Goal: Task Accomplishment & Management: Manage account settings

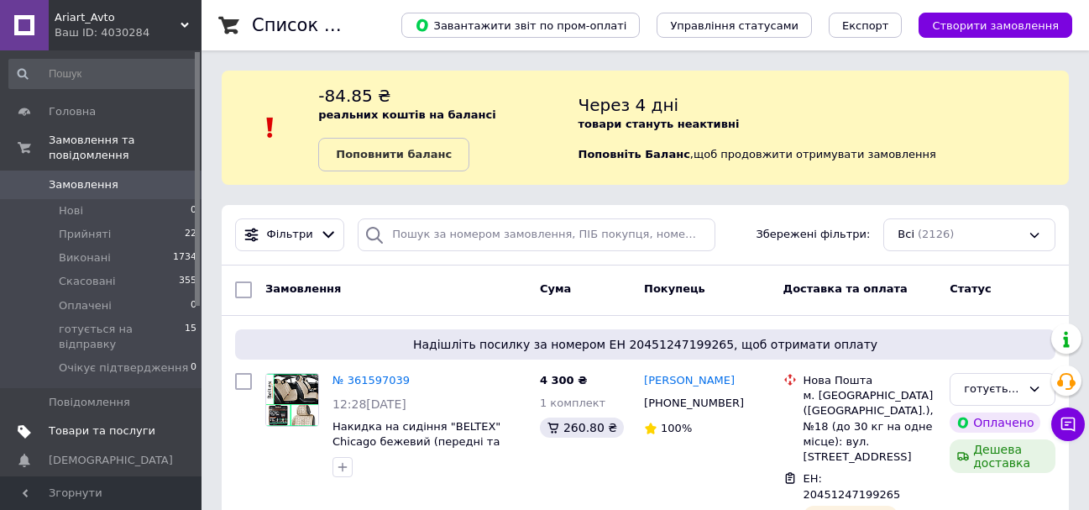
click at [126, 423] on span "Товари та послуги" at bounding box center [102, 430] width 107 height 15
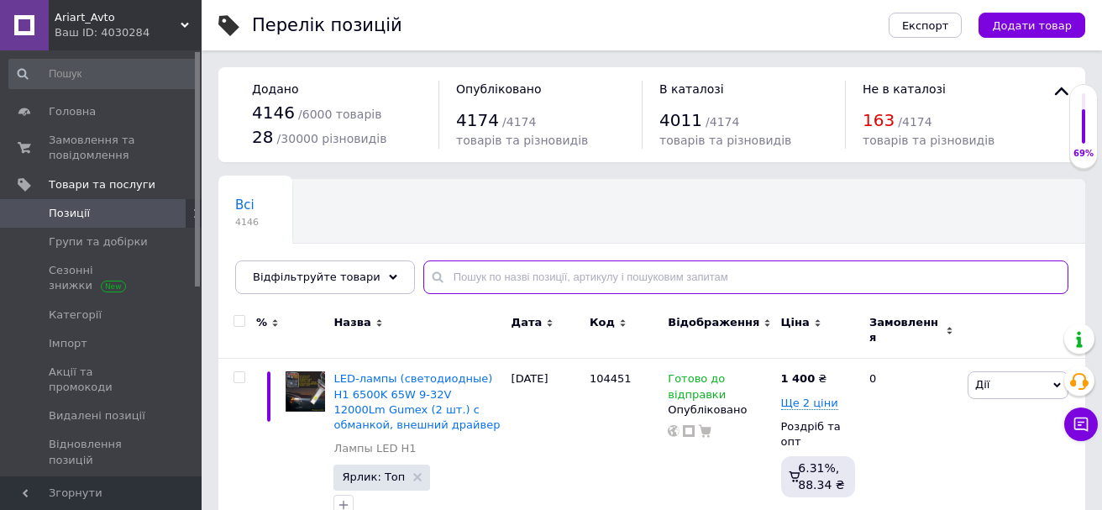
click at [528, 280] on input "text" at bounding box center [745, 277] width 645 height 34
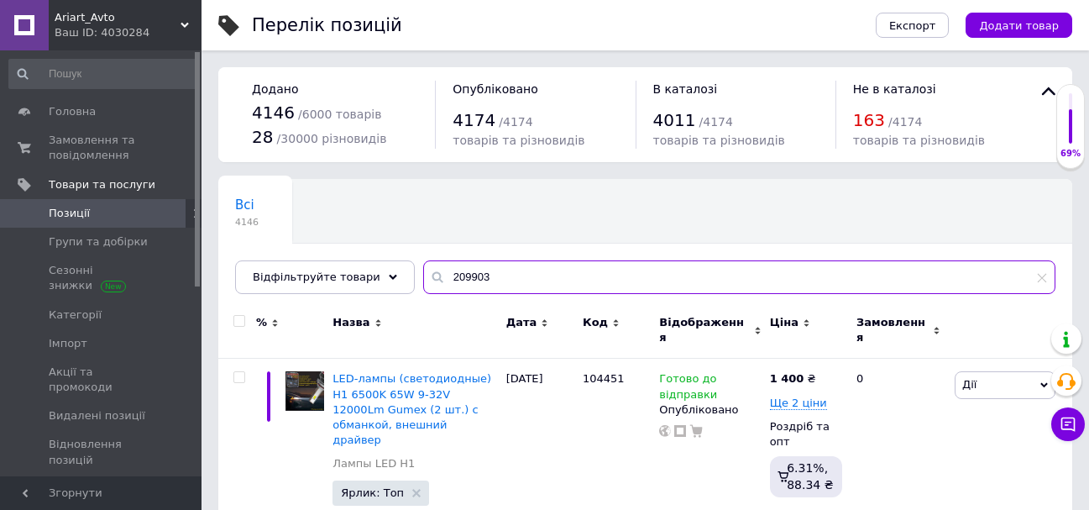
type input "209903"
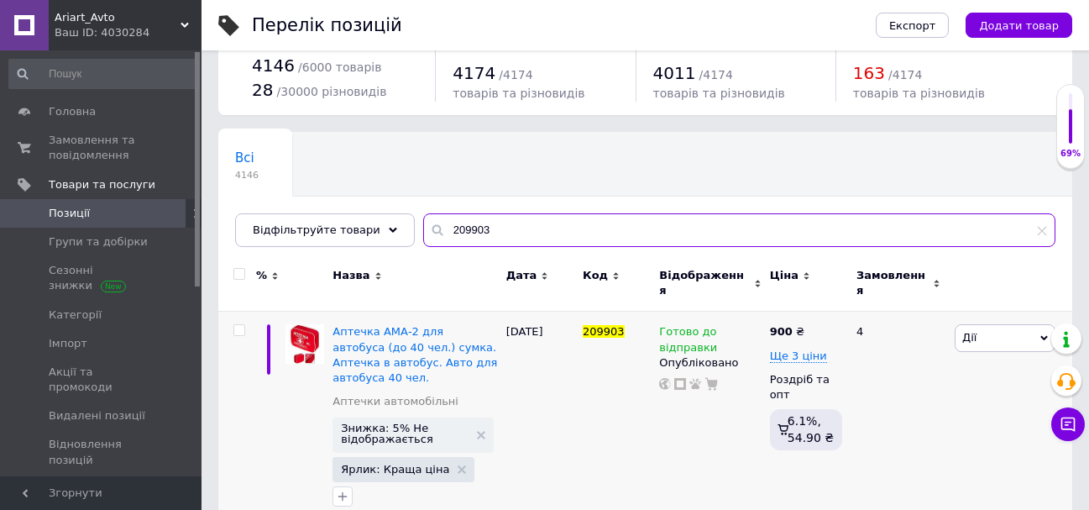
scroll to position [71, 0]
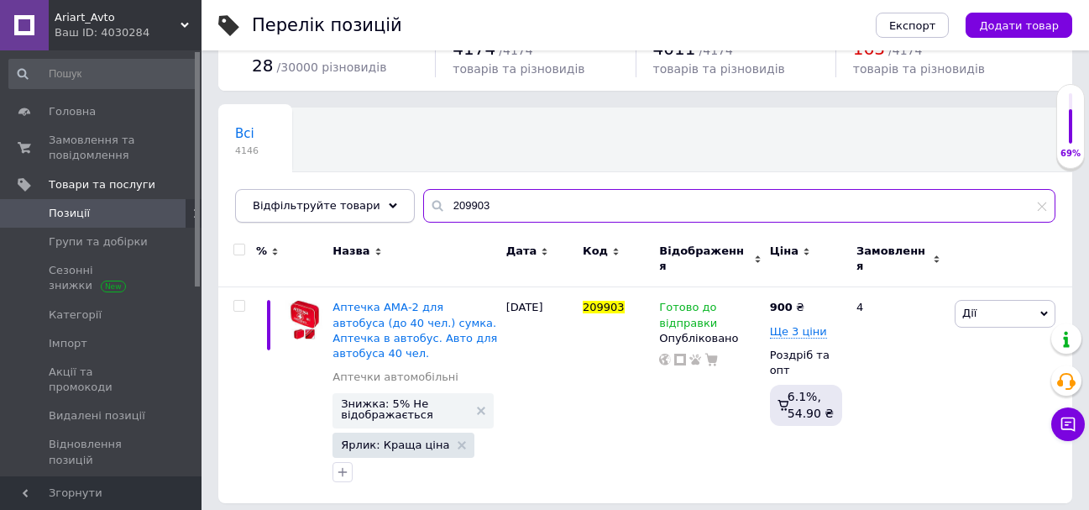
drag, startPoint x: 488, startPoint y: 205, endPoint x: 392, endPoint y: 204, distance: 95.7
click at [392, 204] on div "Відфільтруйте товари 209903" at bounding box center [645, 206] width 820 height 34
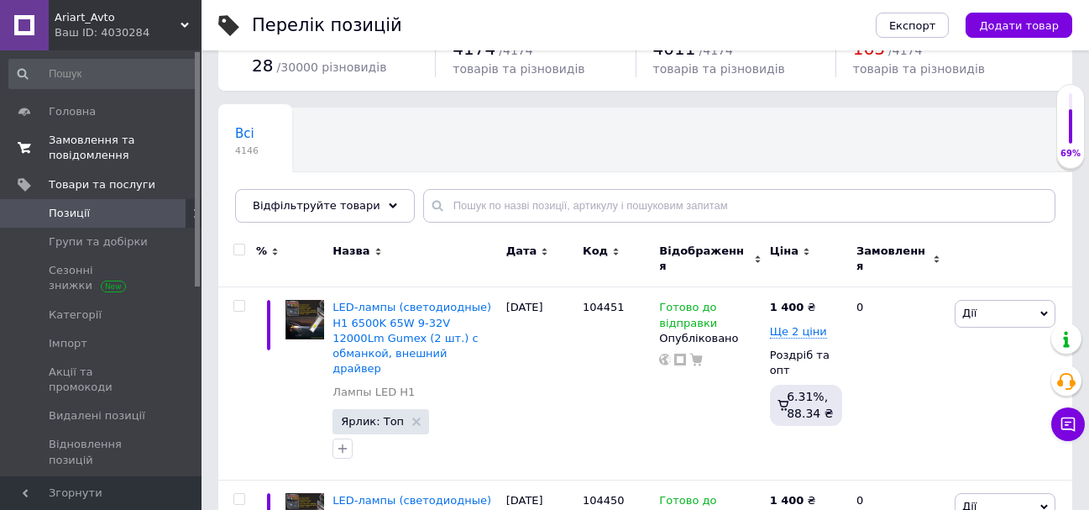
click at [142, 158] on span "Замовлення та повідомлення" at bounding box center [102, 148] width 107 height 30
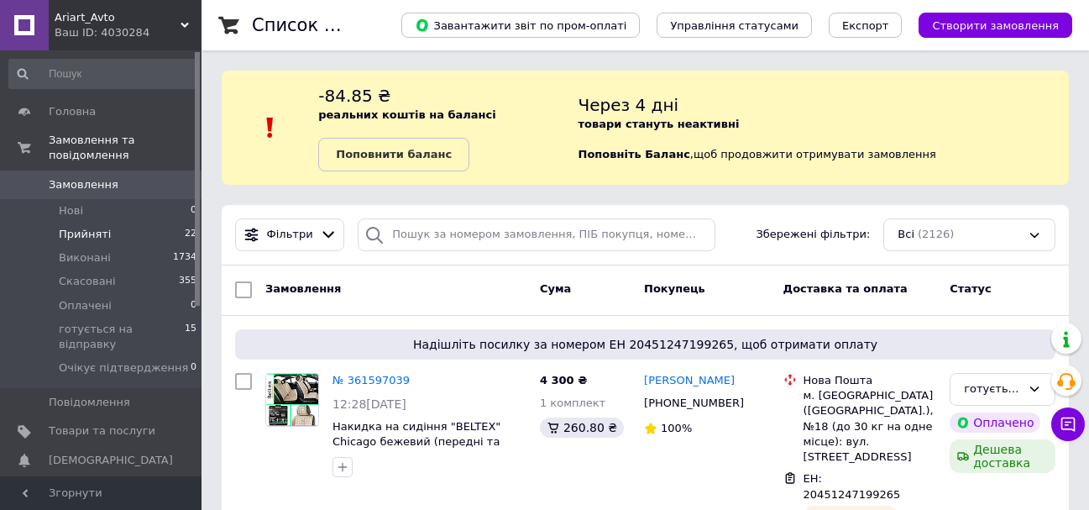
click at [145, 223] on li "Прийняті 22" at bounding box center [103, 235] width 207 height 24
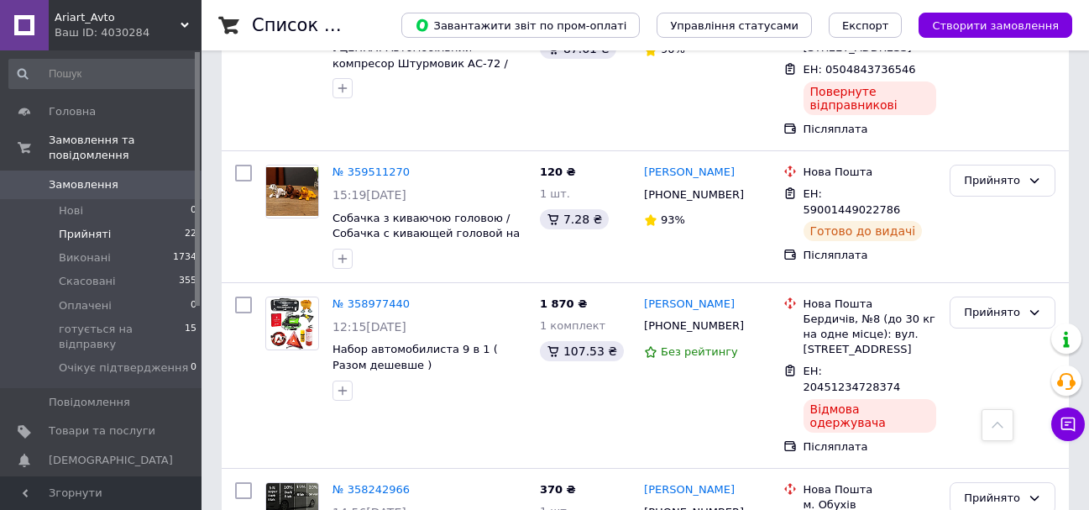
scroll to position [3359, 0]
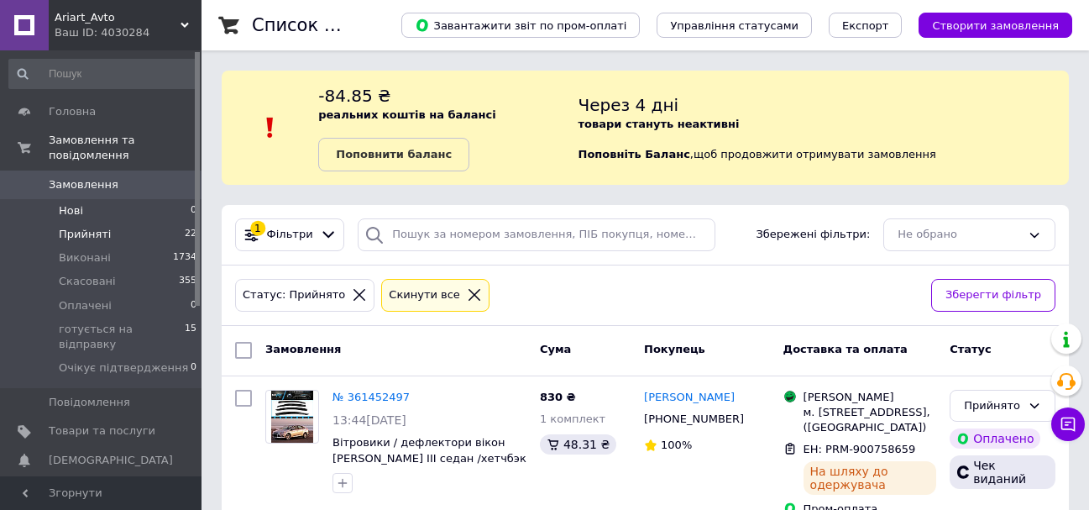
click at [108, 200] on li "Нові 0" at bounding box center [103, 211] width 207 height 24
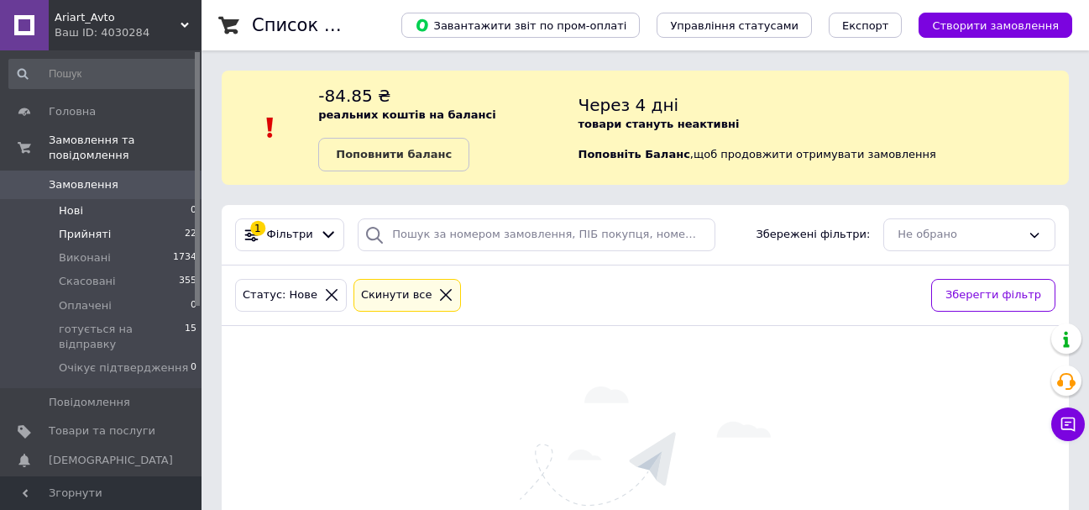
click at [157, 223] on li "Прийняті 22" at bounding box center [103, 235] width 207 height 24
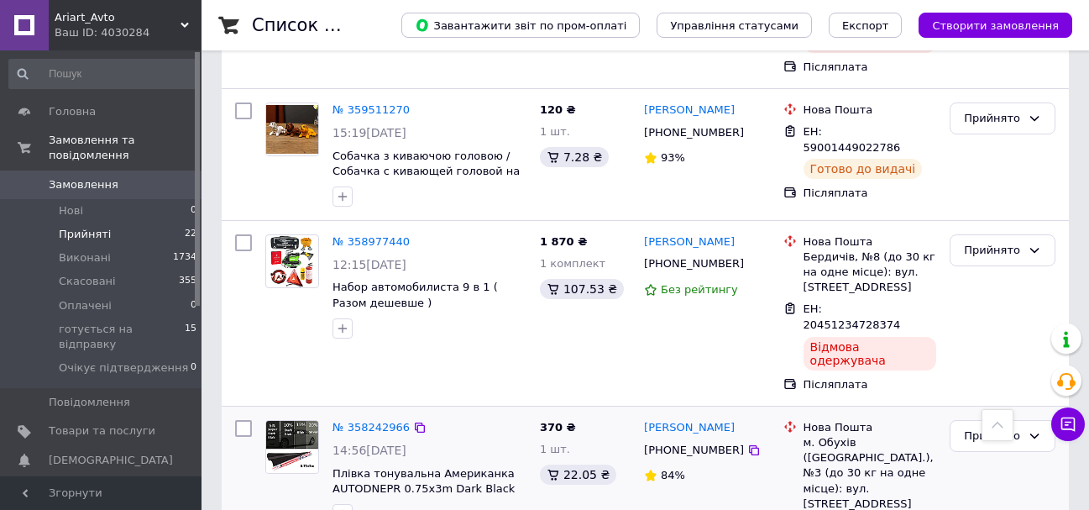
scroll to position [3466, 0]
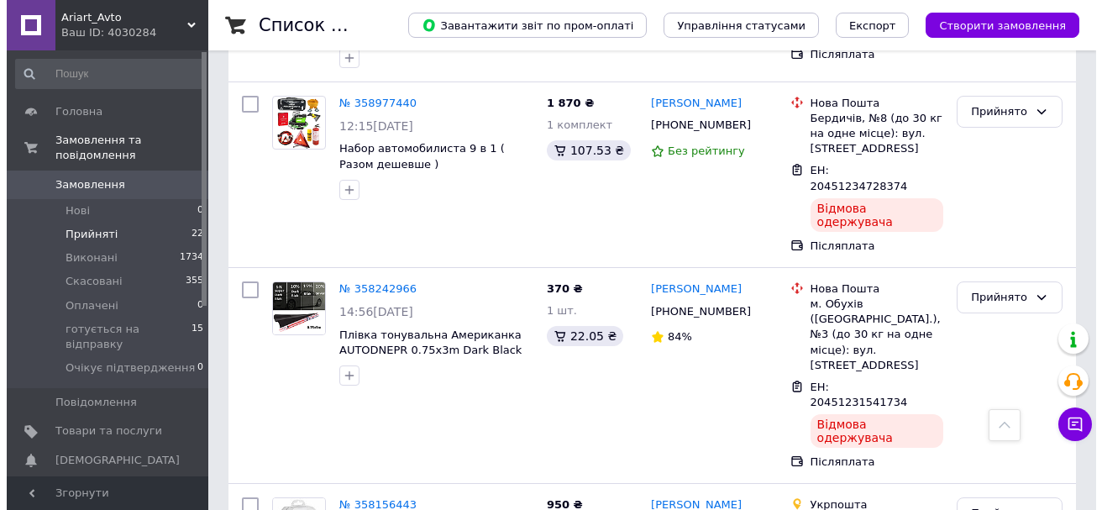
scroll to position [0, 0]
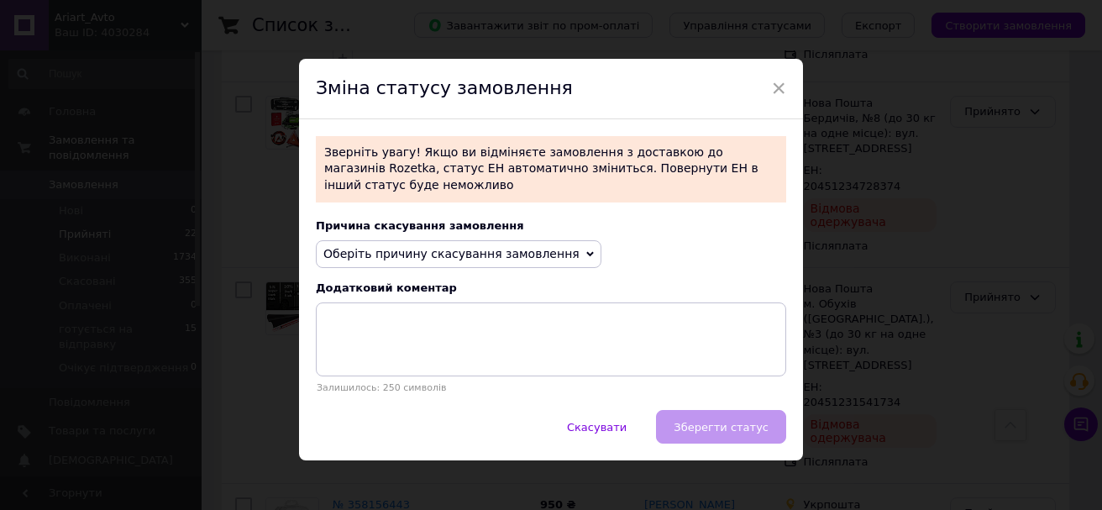
click at [454, 247] on span "Оберіть причину скасування замовлення" at bounding box center [451, 253] width 256 height 13
click at [714, 219] on div "Причина скасування замовлення" at bounding box center [551, 225] width 470 height 13
click at [524, 247] on span "Оберіть причину скасування замовлення" at bounding box center [451, 253] width 256 height 13
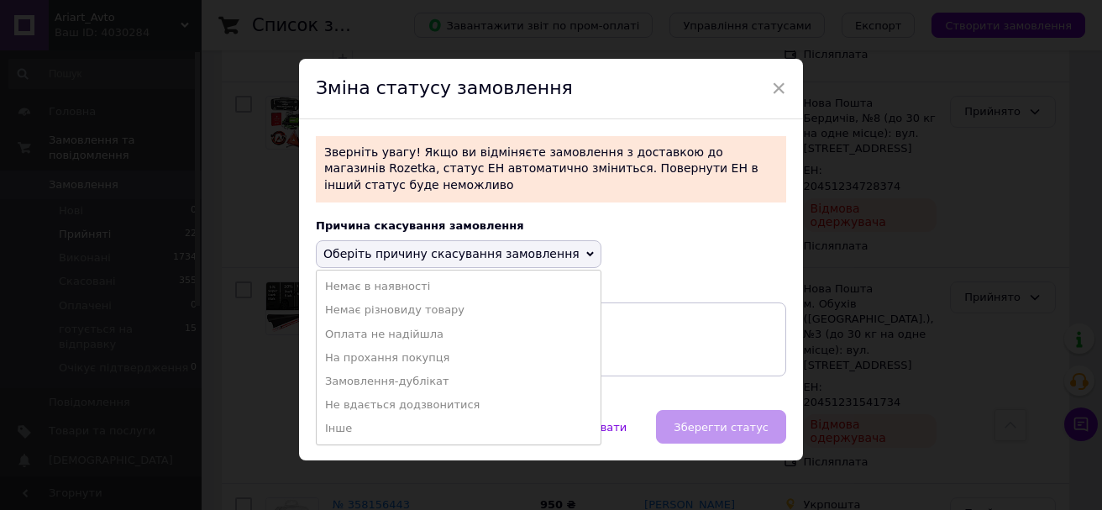
click at [766, 88] on div "Зміна статусу замовлення" at bounding box center [551, 89] width 504 height 60
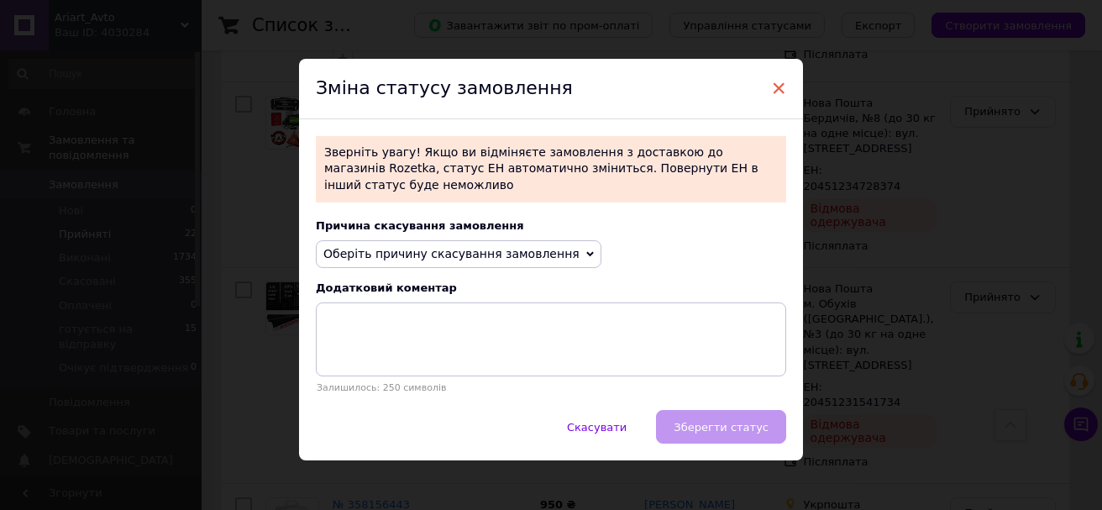
click at [773, 86] on span "×" at bounding box center [778, 88] width 15 height 29
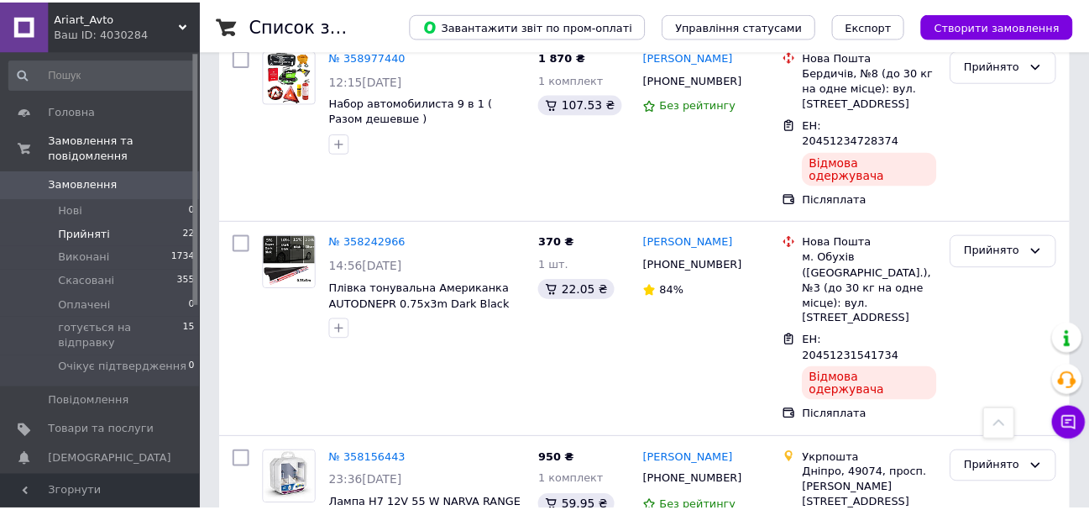
scroll to position [3451, 0]
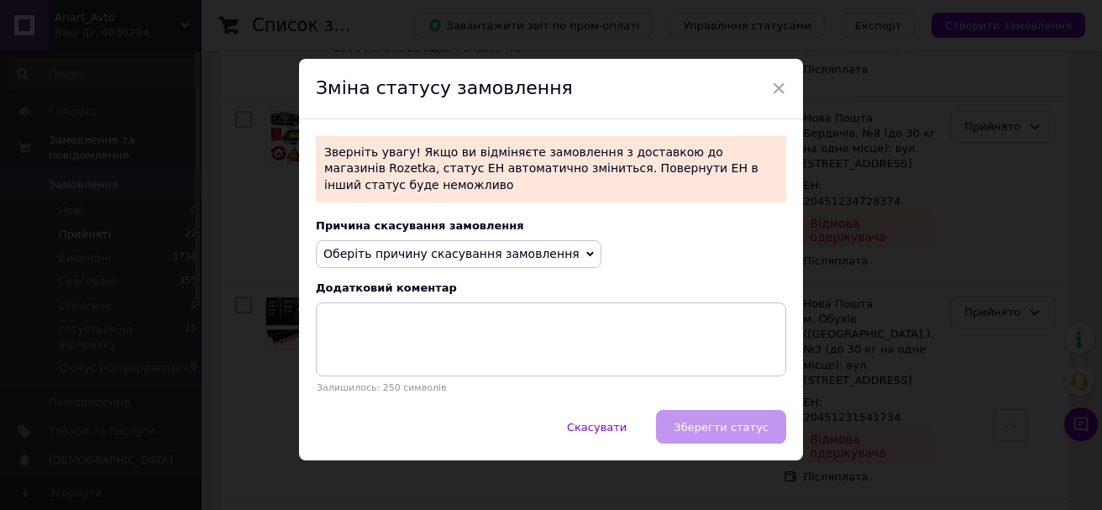
click at [417, 247] on span "Оберіть причину скасування замовлення" at bounding box center [451, 253] width 256 height 13
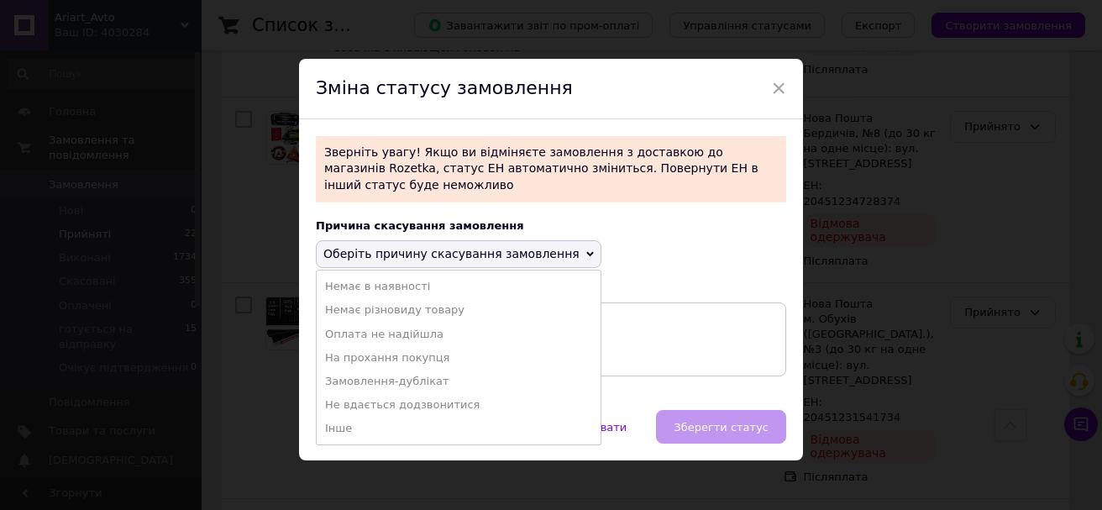
drag, startPoint x: 452, startPoint y: 313, endPoint x: 558, endPoint y: 353, distance: 113.7
click at [452, 322] on li "Оплата не надійшла" at bounding box center [459, 334] width 284 height 24
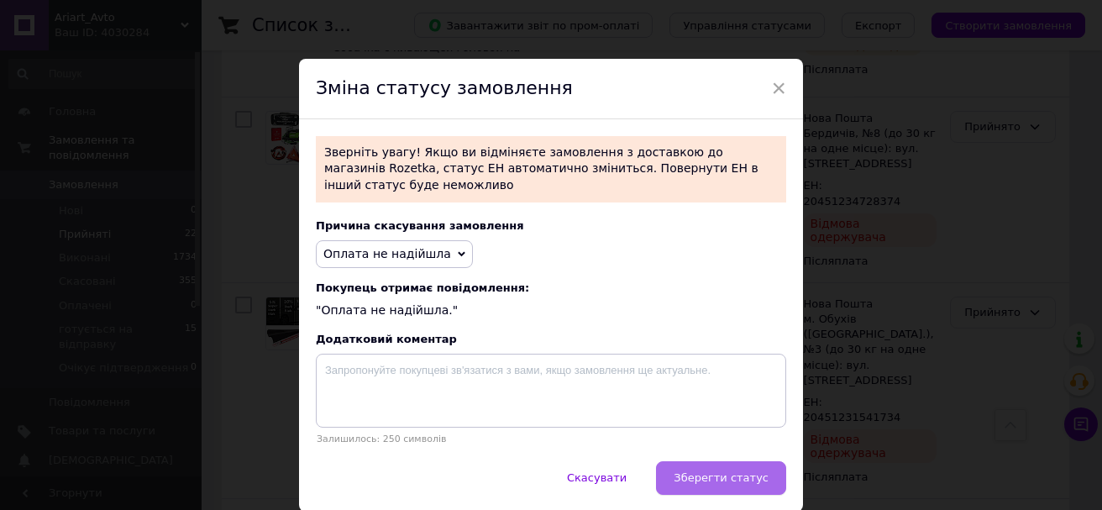
click at [711, 471] on span "Зберегти статус" at bounding box center [721, 477] width 95 height 13
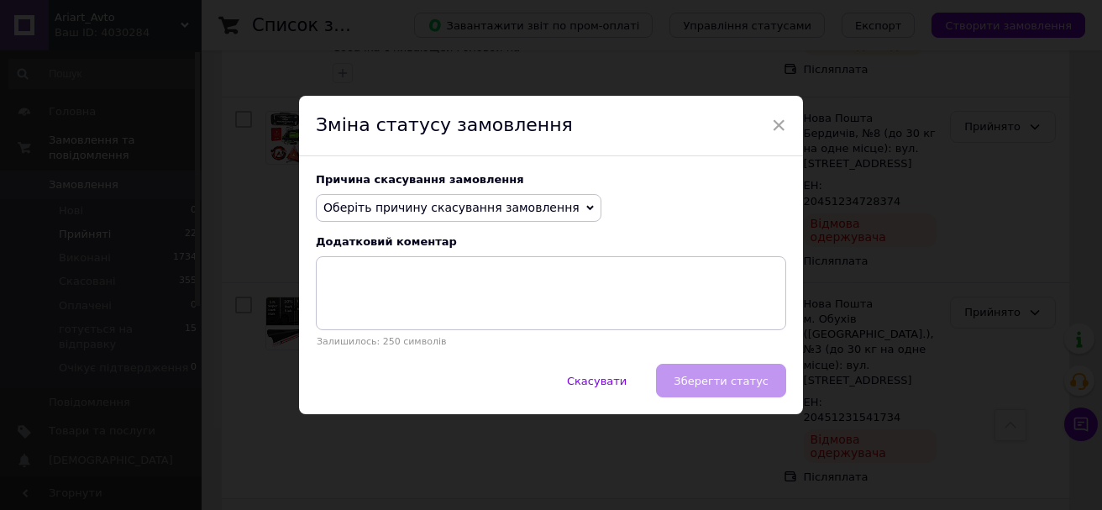
click at [464, 201] on span "Оберіть причину скасування замовлення" at bounding box center [451, 207] width 256 height 13
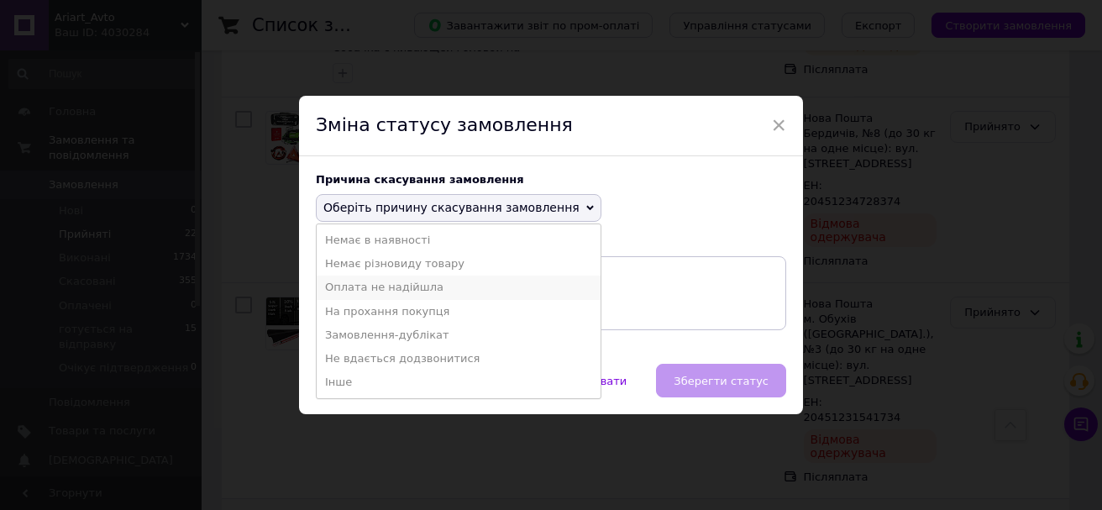
click at [435, 296] on li "Оплата не надійшла" at bounding box center [459, 287] width 284 height 24
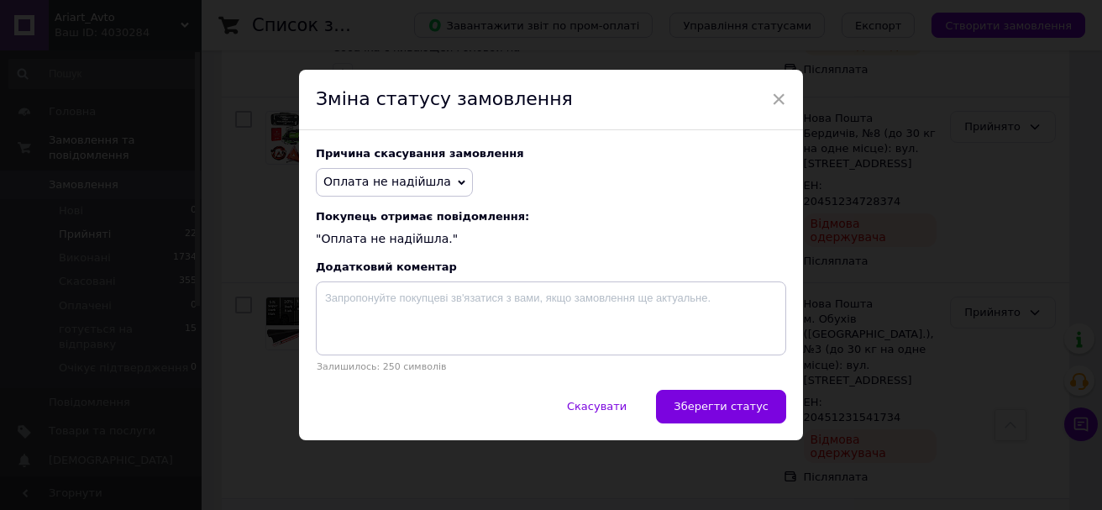
click at [742, 389] on div "Причина скасування замовлення Оплата не надійшла Немає в наявності Немає різнов…" at bounding box center [551, 259] width 504 height 259
click at [741, 396] on button "Зберегти статус" at bounding box center [721, 407] width 130 height 34
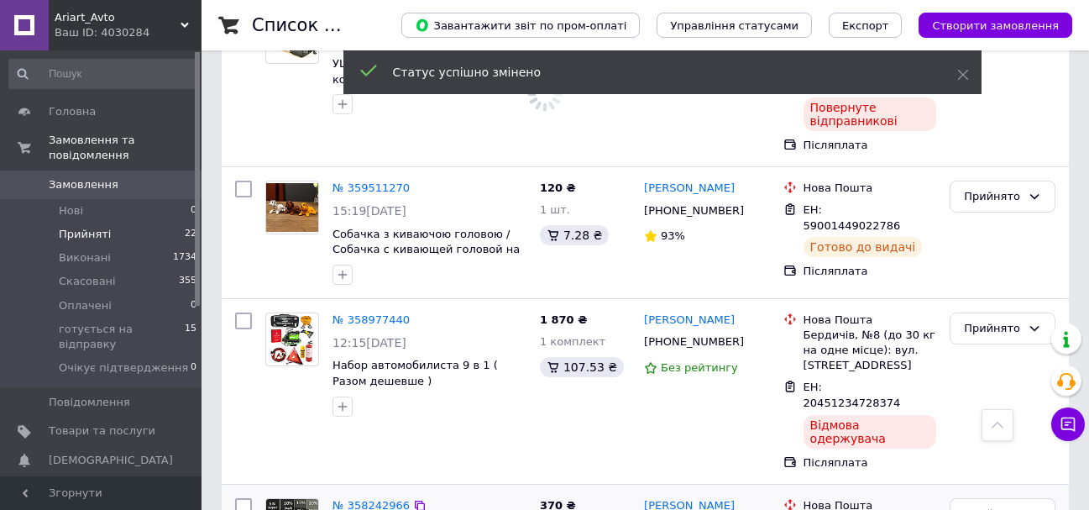
scroll to position [3199, 0]
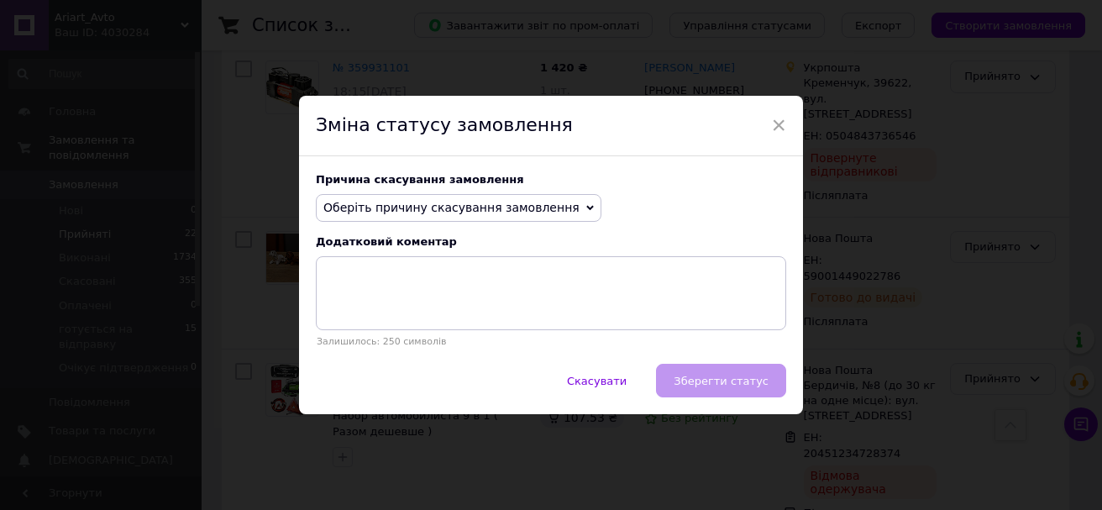
click at [458, 207] on span "Оберіть причину скасування замовлення" at bounding box center [451, 207] width 256 height 13
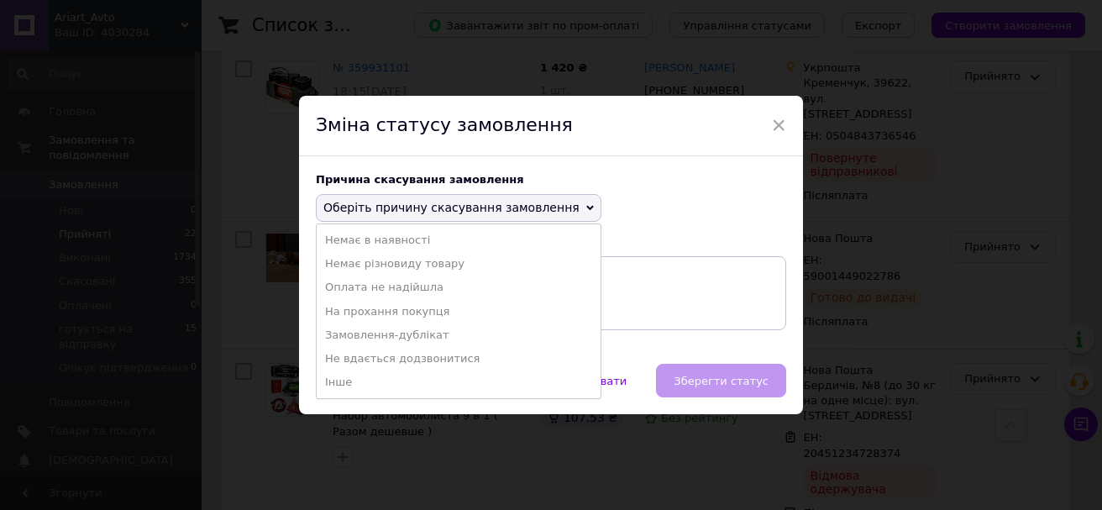
click at [412, 291] on li "Оплата не надійшла" at bounding box center [459, 287] width 284 height 24
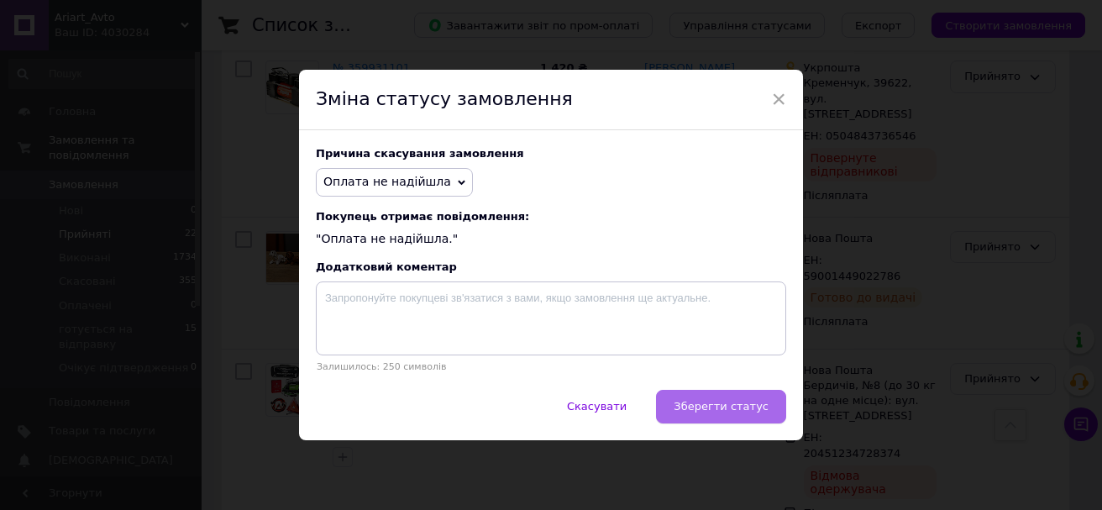
click at [749, 401] on button "Зберегти статус" at bounding box center [721, 407] width 130 height 34
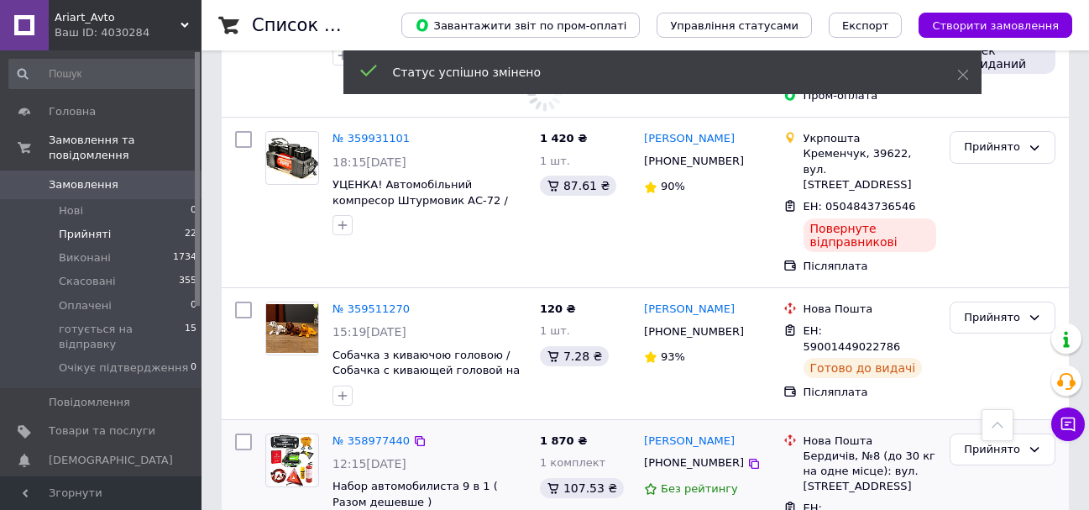
scroll to position [3031, 0]
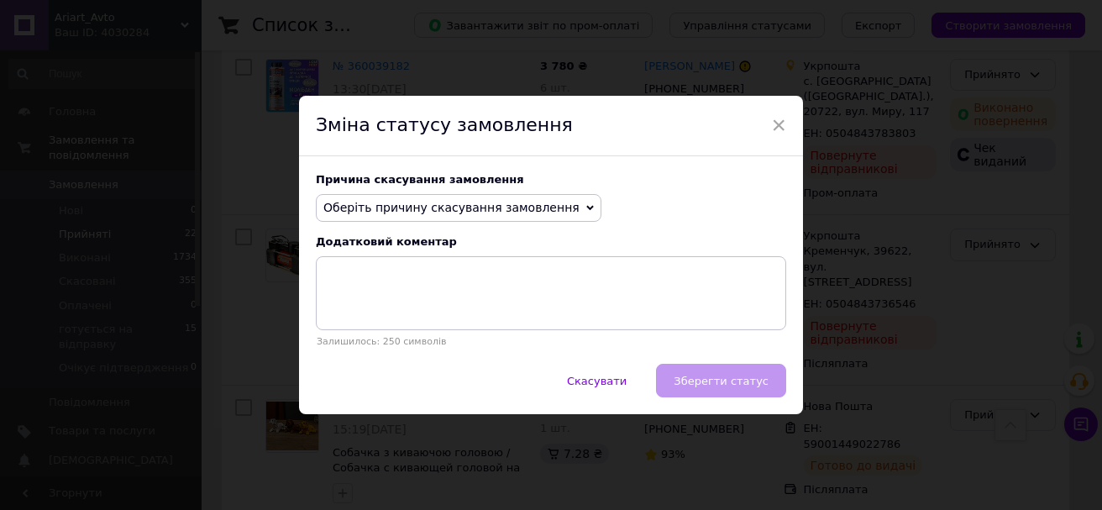
click at [463, 202] on span "Оберіть причину скасування замовлення" at bounding box center [451, 207] width 256 height 13
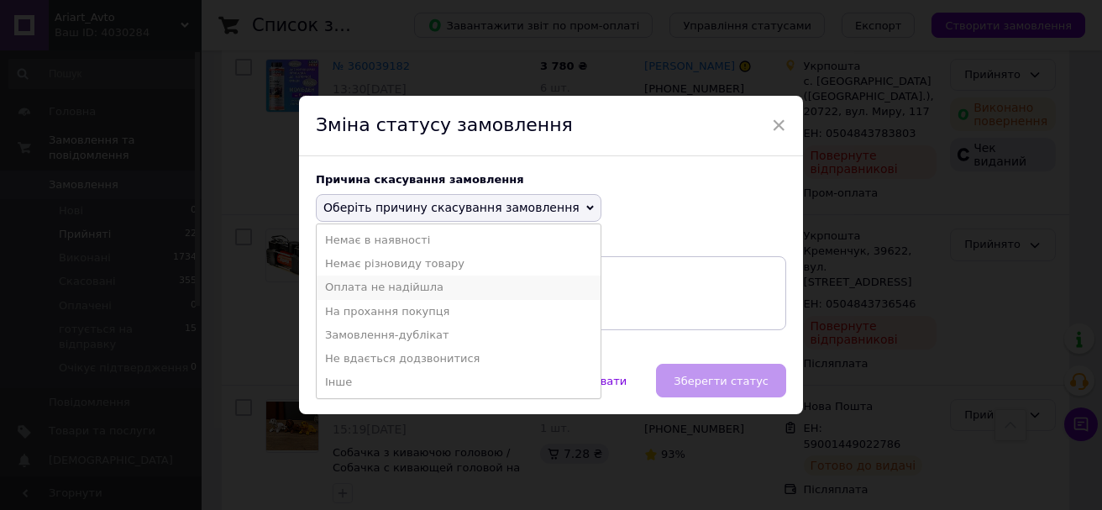
click at [426, 288] on li "Оплата не надійшла" at bounding box center [459, 287] width 284 height 24
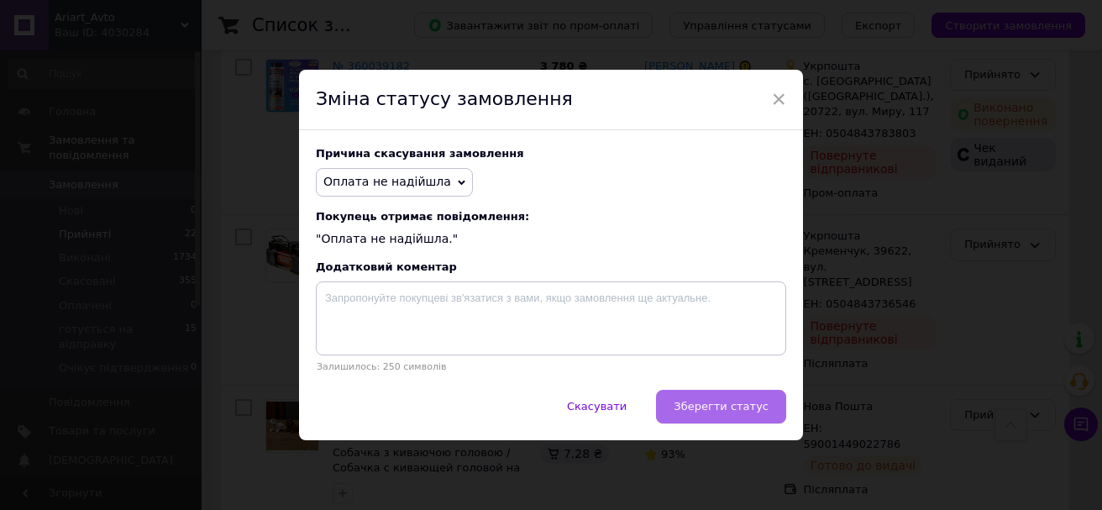
click at [750, 398] on button "Зберегти статус" at bounding box center [721, 407] width 130 height 34
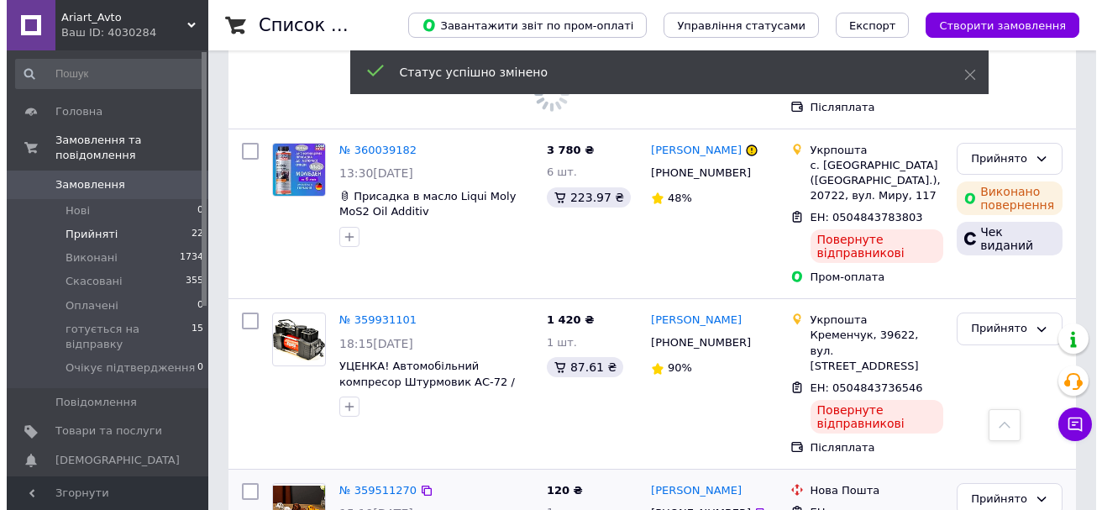
scroll to position [2779, 0]
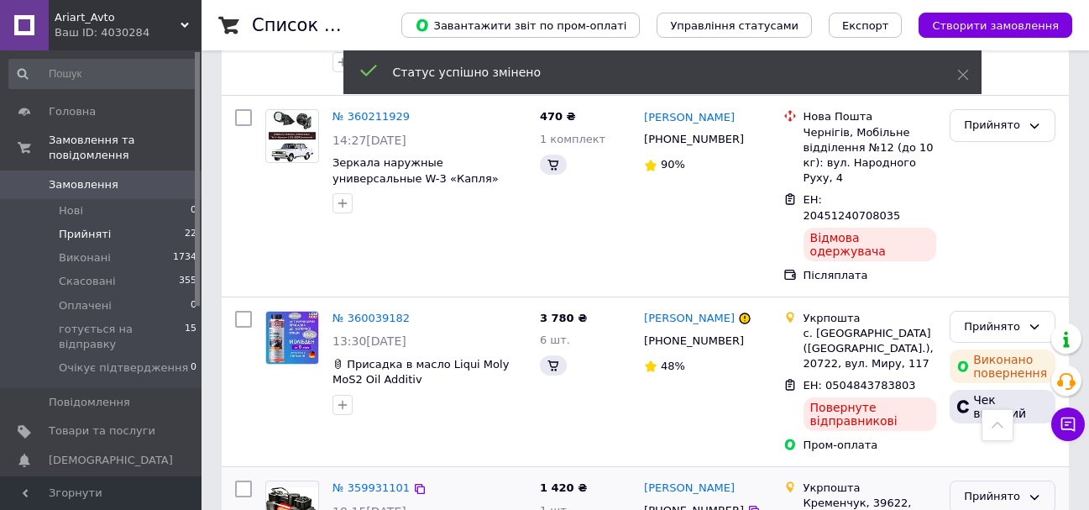
click at [1001, 480] on div "Прийнято" at bounding box center [1003, 496] width 106 height 33
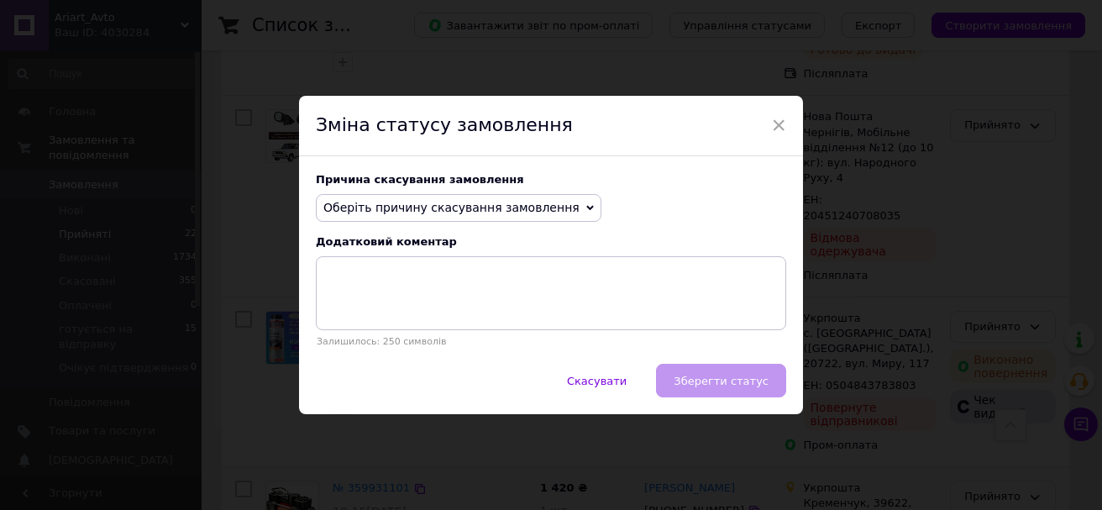
click at [492, 207] on span "Оберіть причину скасування замовлення" at bounding box center [451, 207] width 256 height 13
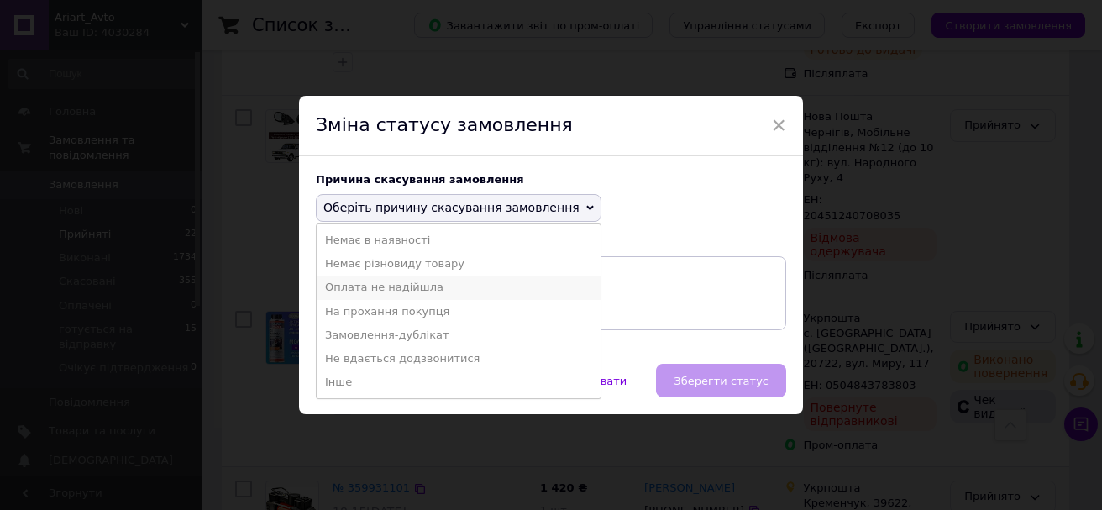
click at [394, 291] on li "Оплата не надійшла" at bounding box center [459, 287] width 284 height 24
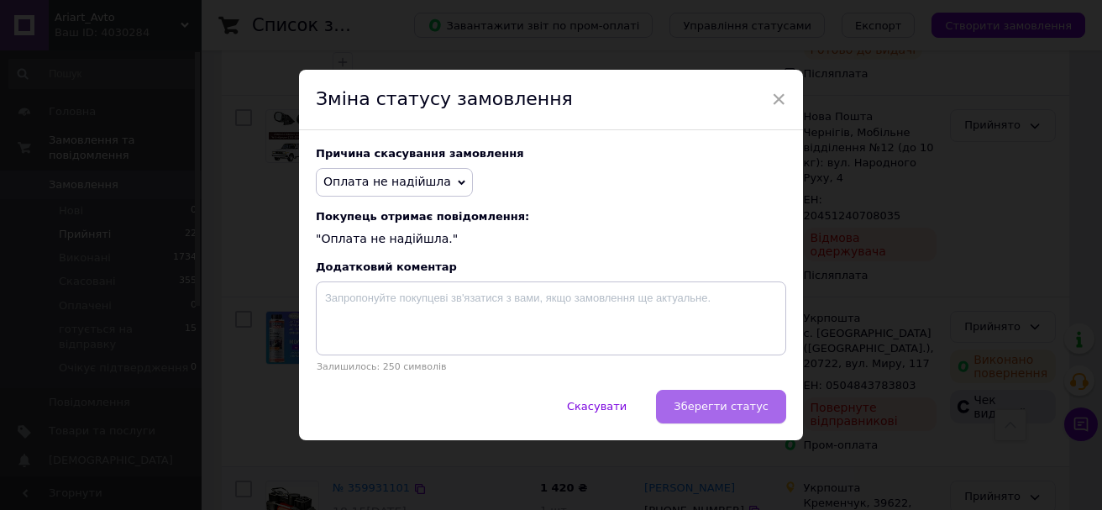
click at [716, 409] on span "Зберегти статус" at bounding box center [721, 406] width 95 height 13
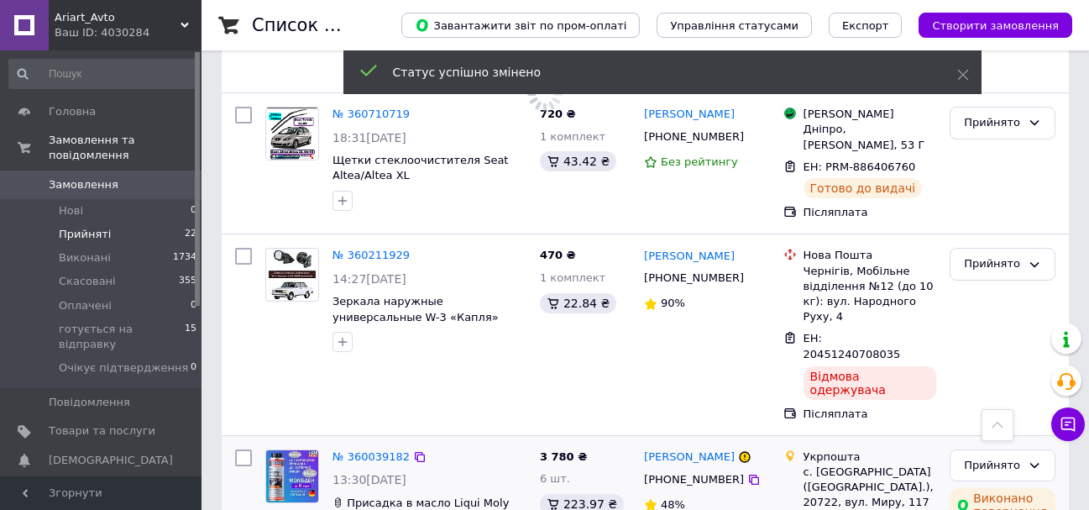
scroll to position [2611, 0]
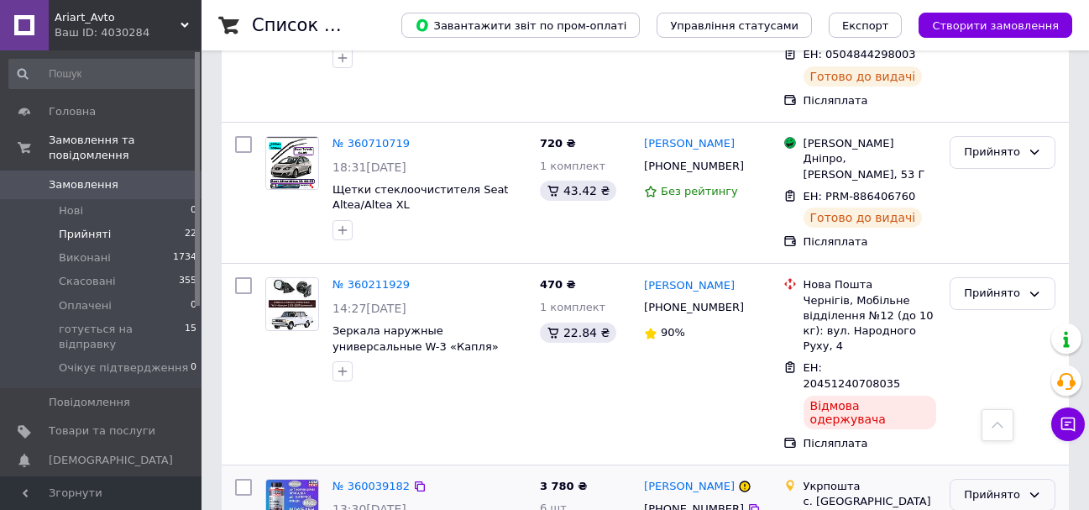
click at [1022, 479] on div "Прийнято" at bounding box center [1003, 495] width 106 height 33
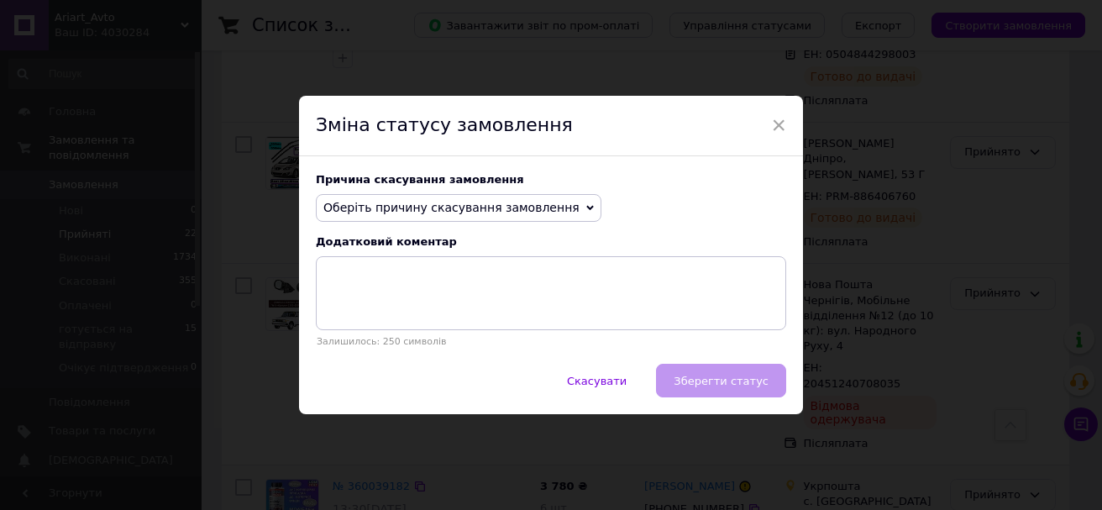
click at [487, 221] on span "Оберіть причину скасування замовлення" at bounding box center [459, 208] width 286 height 29
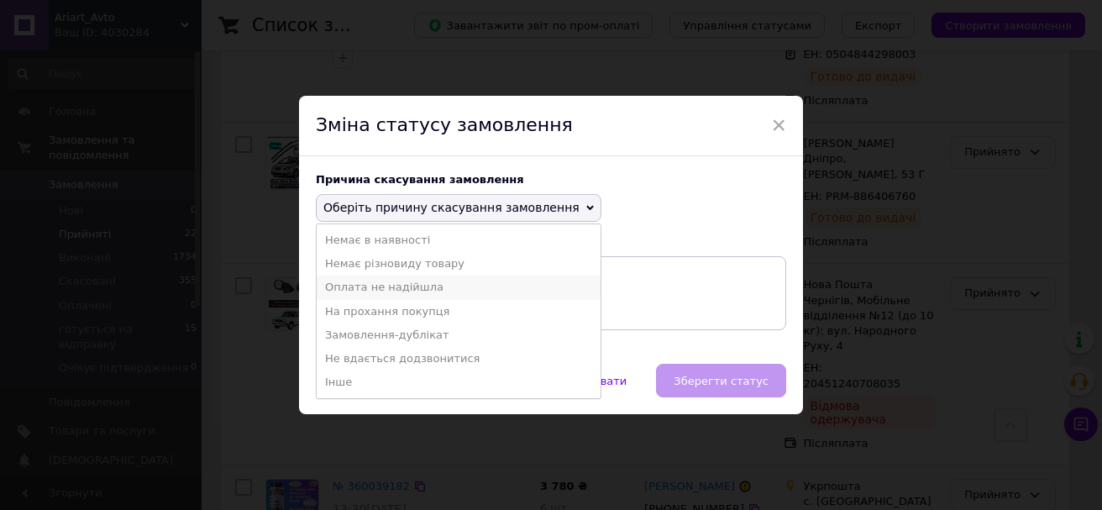
click at [412, 291] on li "Оплата не надійшла" at bounding box center [459, 287] width 284 height 24
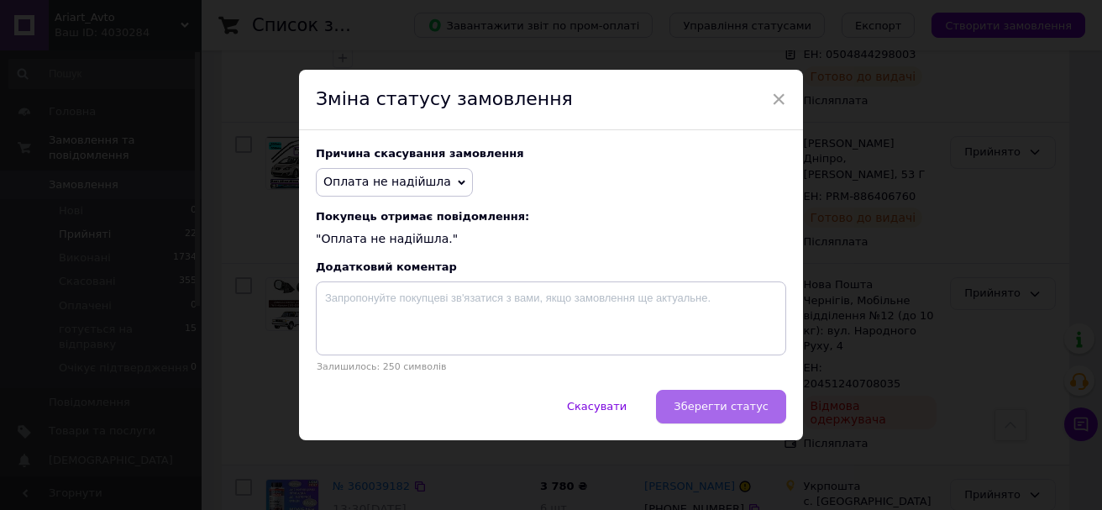
click at [724, 409] on span "Зберегти статус" at bounding box center [721, 406] width 95 height 13
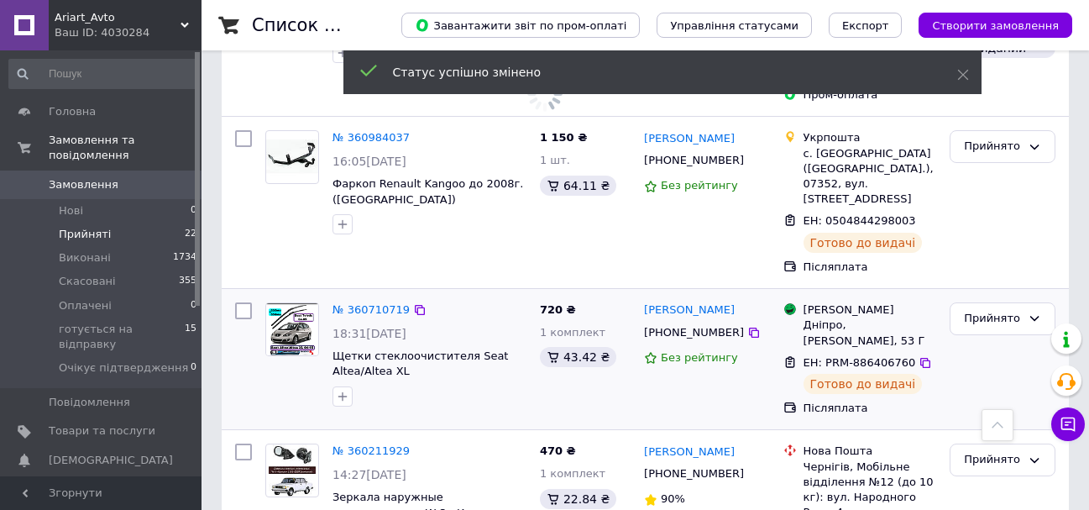
scroll to position [2443, 0]
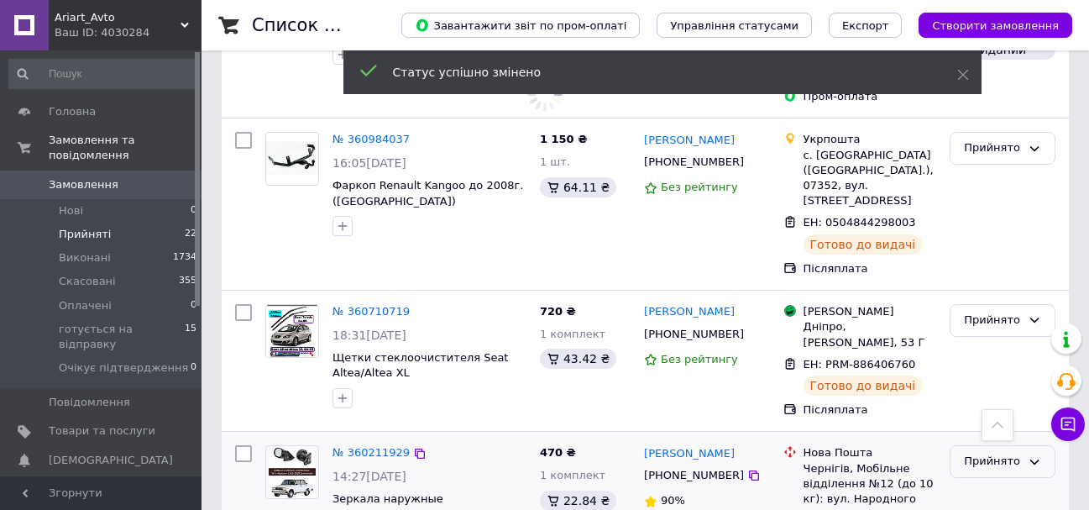
click at [995, 453] on div "Прийнято" at bounding box center [992, 462] width 57 height 18
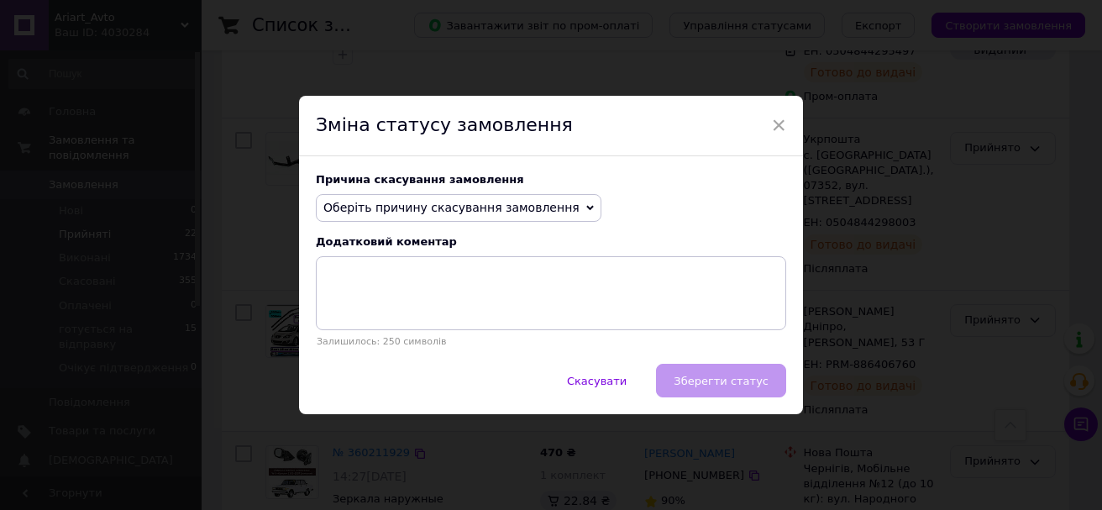
click at [434, 190] on div "Причина скасування замовлення Оберіть причину скасування замовлення Немає в ная…" at bounding box center [551, 260] width 504 height 208
click at [421, 214] on span "Оберіть причину скасування замовлення" at bounding box center [451, 207] width 256 height 13
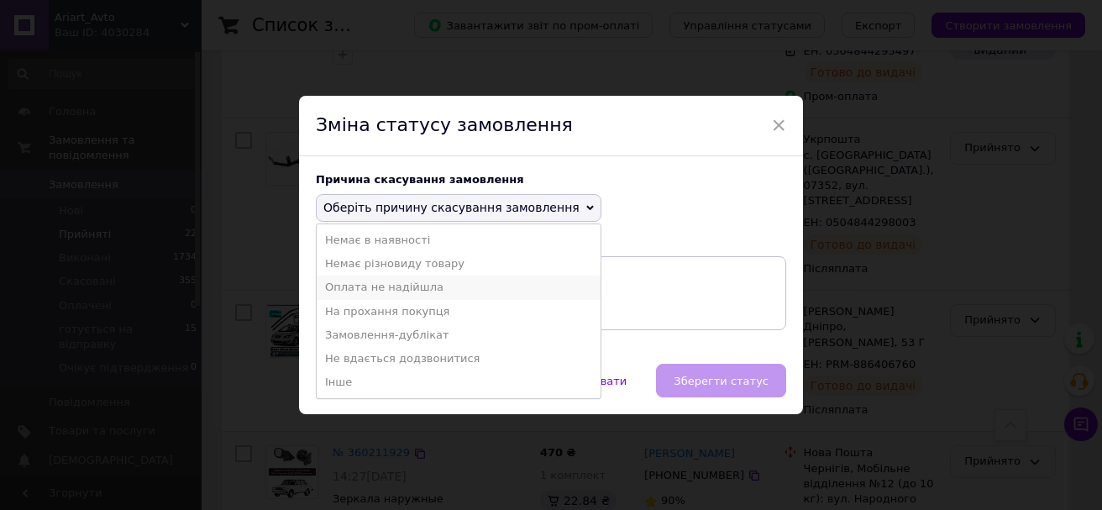
click at [412, 291] on li "Оплата не надійшла" at bounding box center [459, 287] width 284 height 24
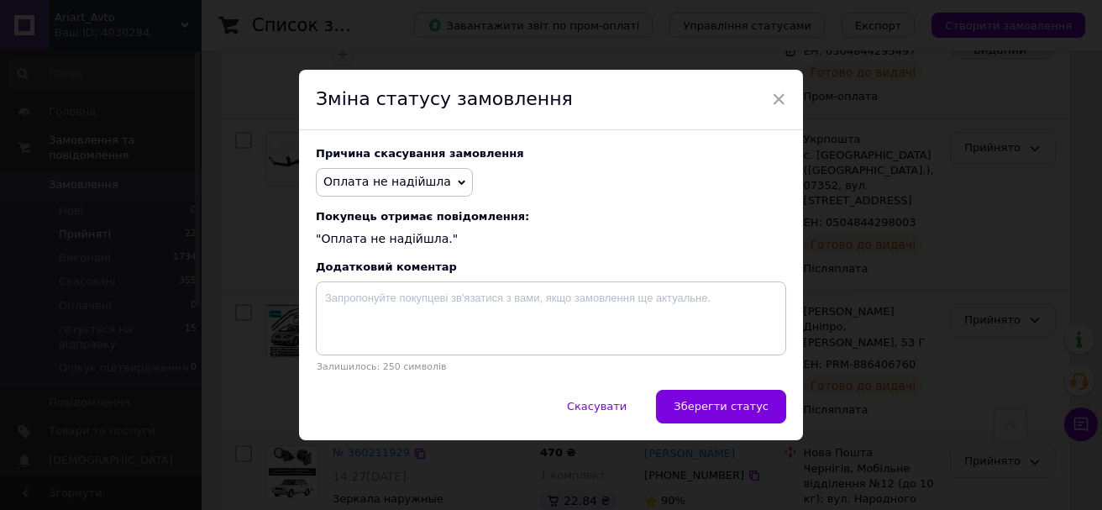
click at [788, 421] on div "Скасувати   Зберегти статус" at bounding box center [551, 415] width 504 height 50
click at [759, 412] on span "Зберегти статус" at bounding box center [721, 406] width 95 height 13
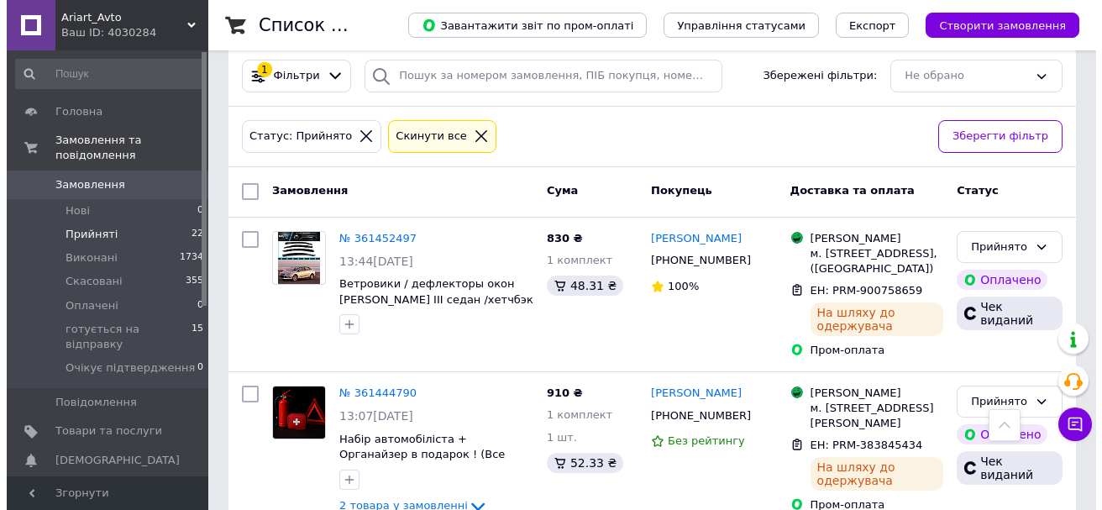
scroll to position [0, 0]
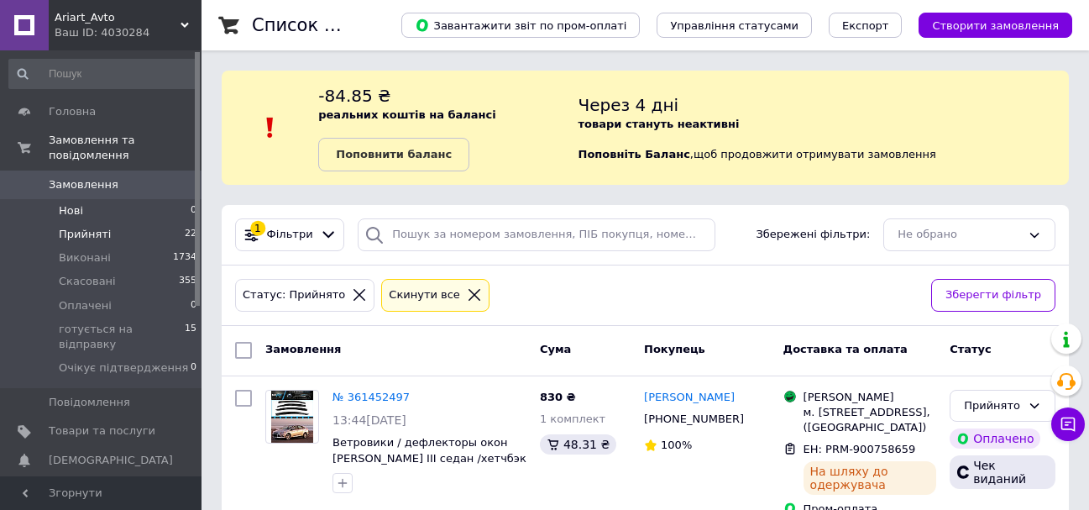
click at [113, 199] on li "Нові 0" at bounding box center [103, 211] width 207 height 24
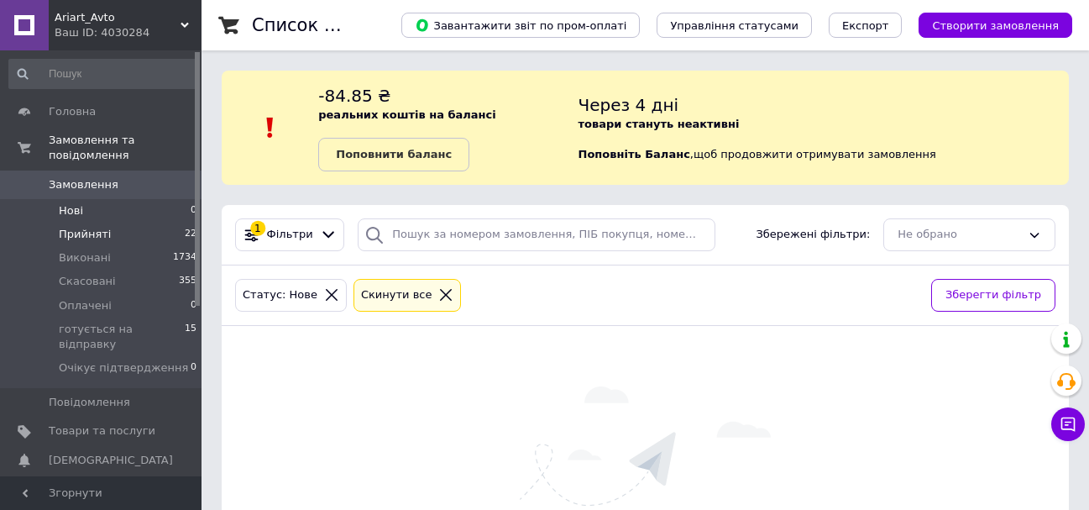
click at [118, 223] on li "Прийняті 22" at bounding box center [103, 235] width 207 height 24
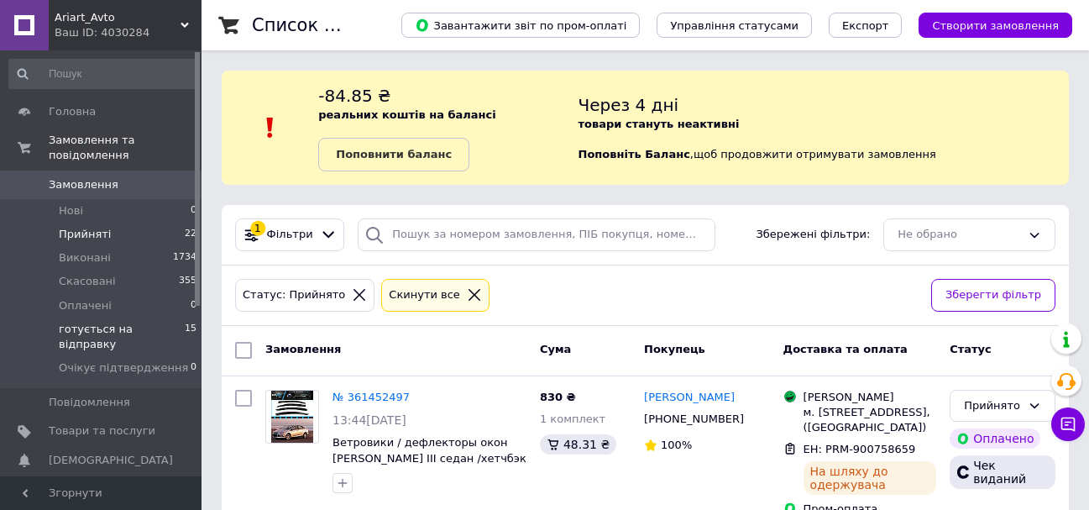
click at [147, 322] on span "готується на відправку" at bounding box center [122, 337] width 126 height 30
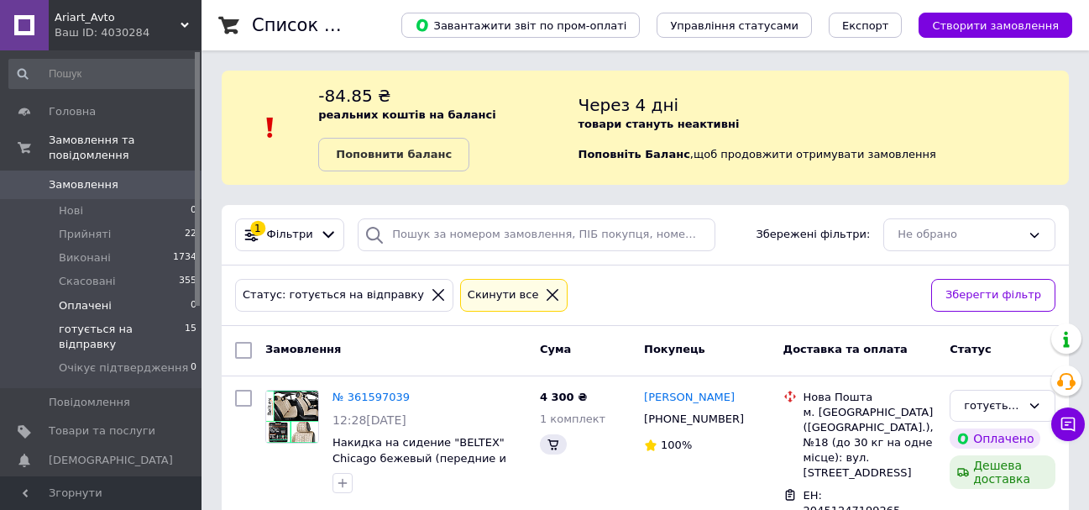
click at [152, 294] on li "Оплачені 0" at bounding box center [103, 306] width 207 height 24
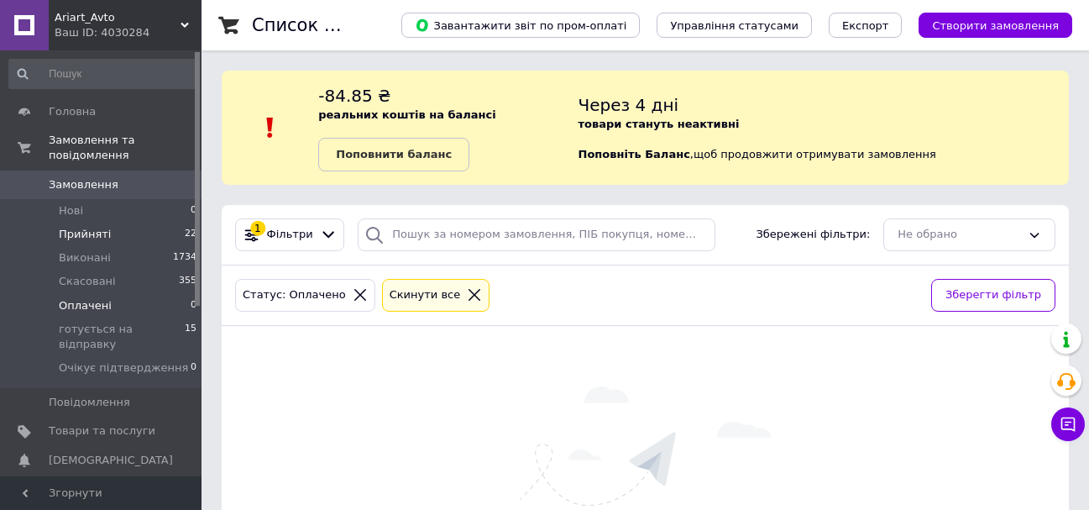
click at [158, 223] on li "Прийняті 22" at bounding box center [103, 235] width 207 height 24
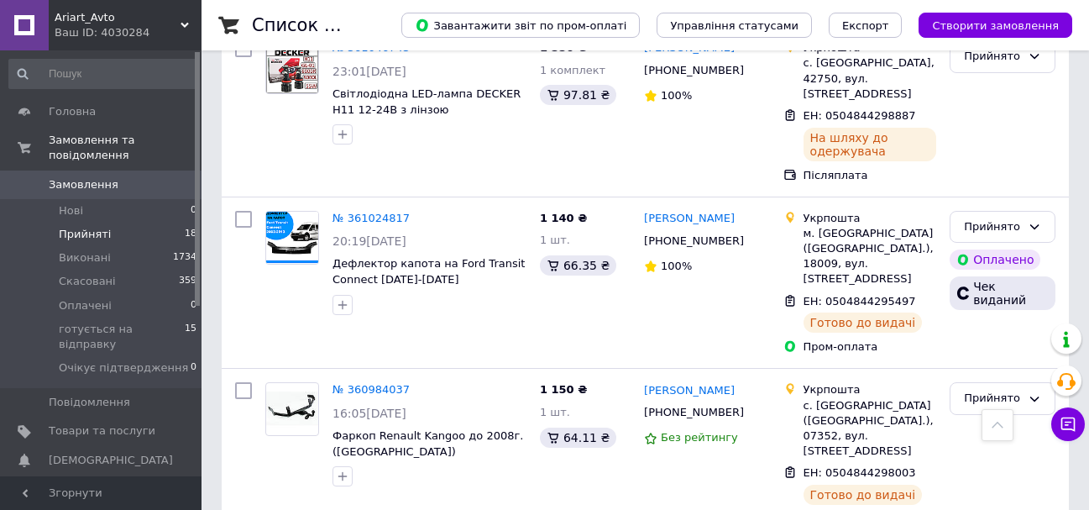
scroll to position [2152, 0]
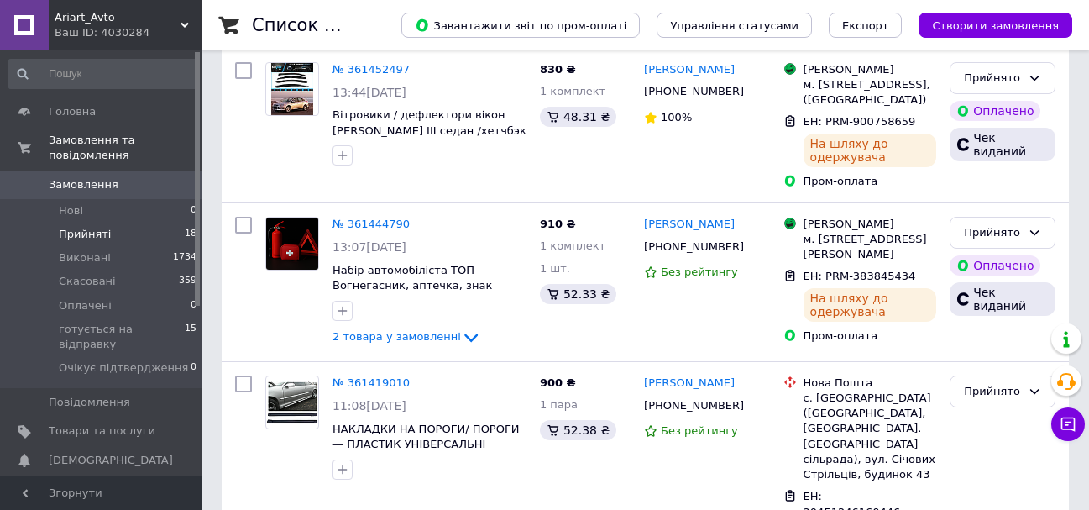
scroll to position [336, 0]
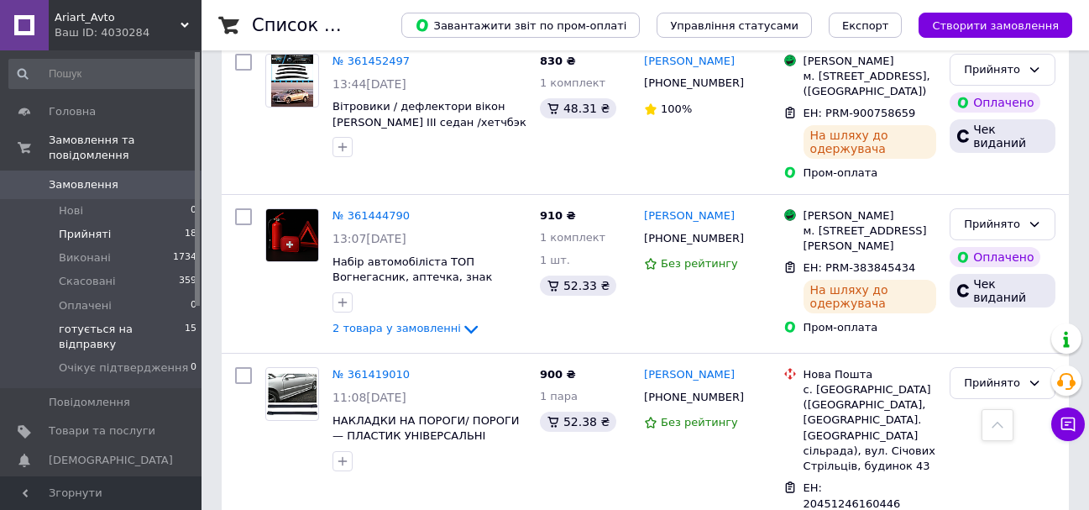
click at [185, 322] on span "15" at bounding box center [191, 337] width 12 height 30
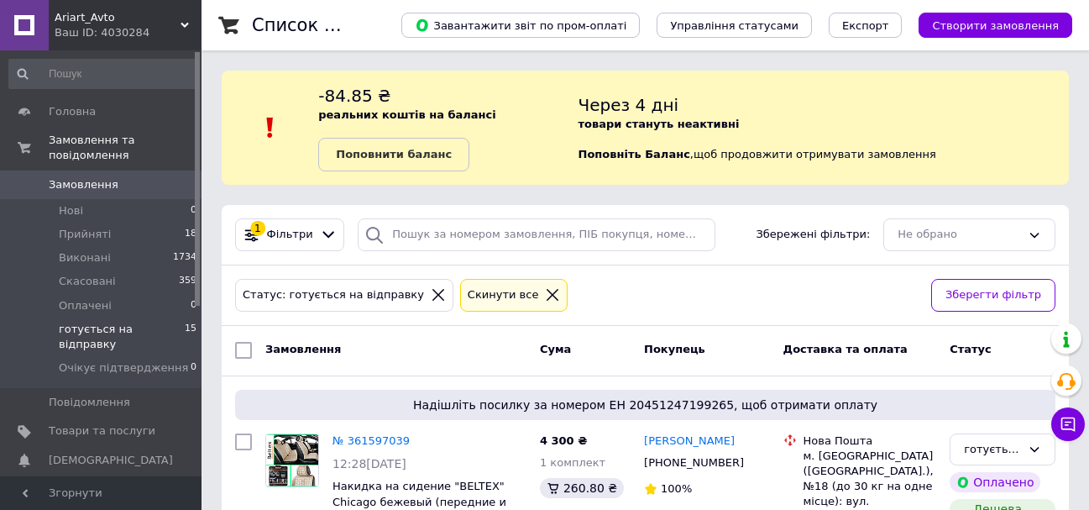
click at [631, 302] on div "Статус: готується на відправку Cкинути все" at bounding box center [576, 294] width 689 height 39
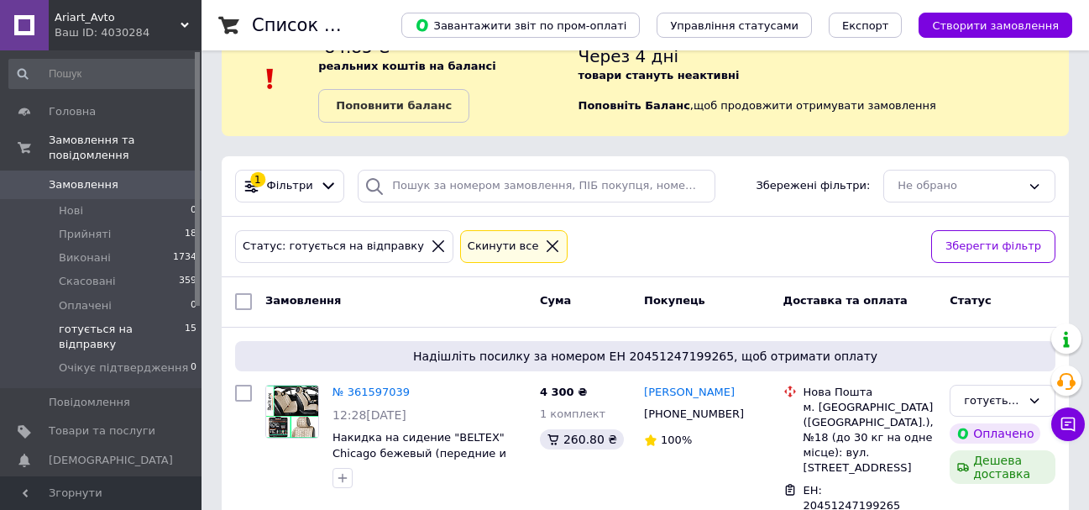
scroll to position [48, 0]
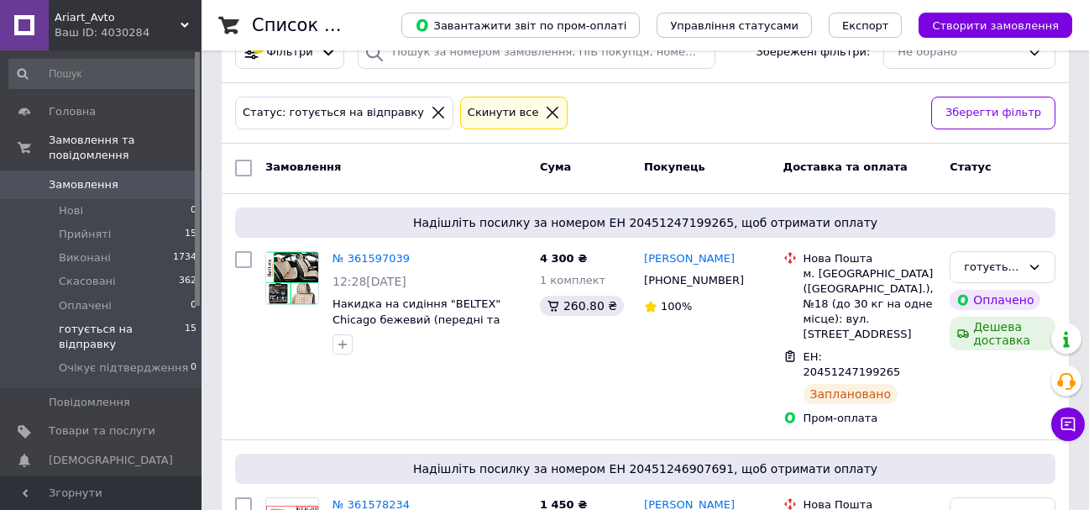
scroll to position [48, 0]
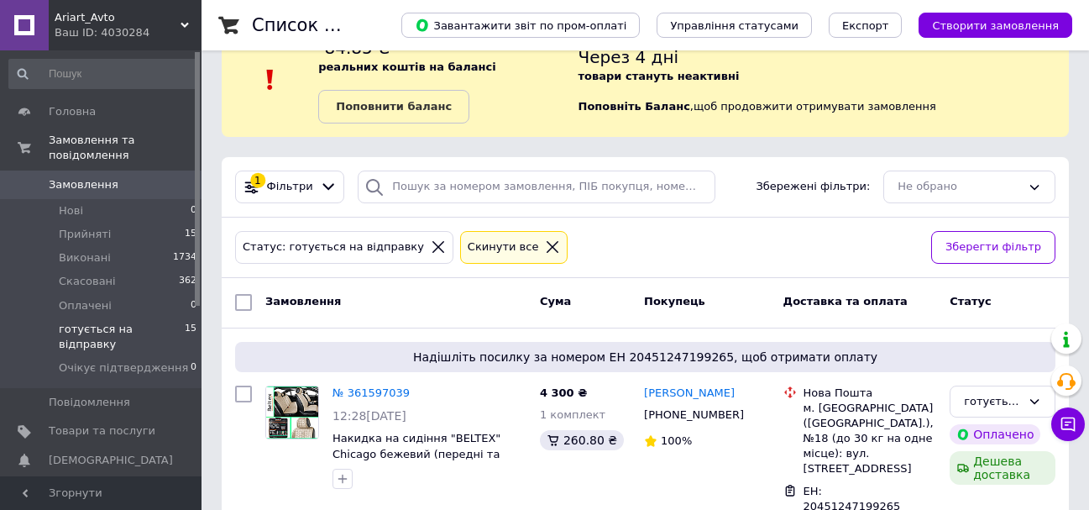
drag, startPoint x: 733, startPoint y: 244, endPoint x: 742, endPoint y: 244, distance: 9.3
click at [733, 244] on div "Статус: готується на відправку Cкинути все" at bounding box center [576, 247] width 689 height 39
click at [693, 254] on div "Статус: готується на відправку Cкинути все" at bounding box center [576, 247] width 689 height 39
